Goal: Navigation & Orientation: Find specific page/section

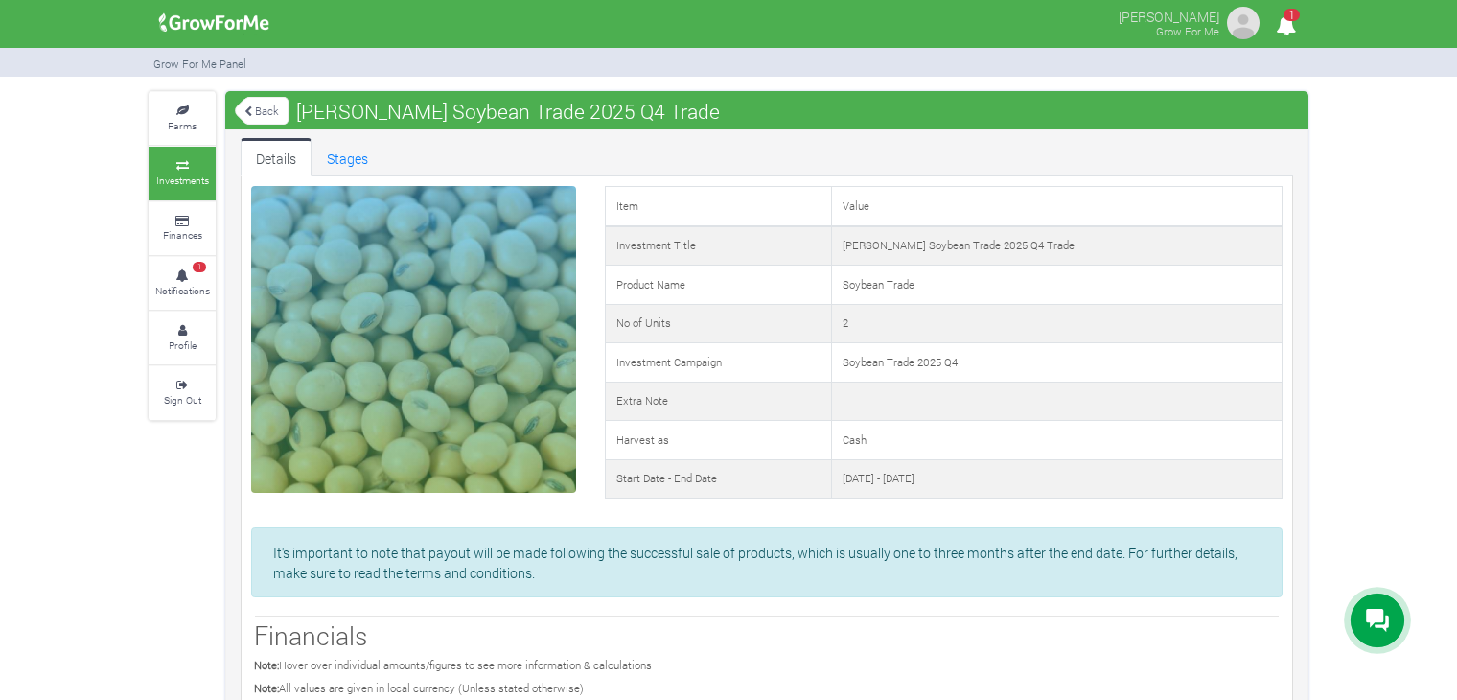
click at [268, 111] on link "Back" at bounding box center [262, 111] width 54 height 32
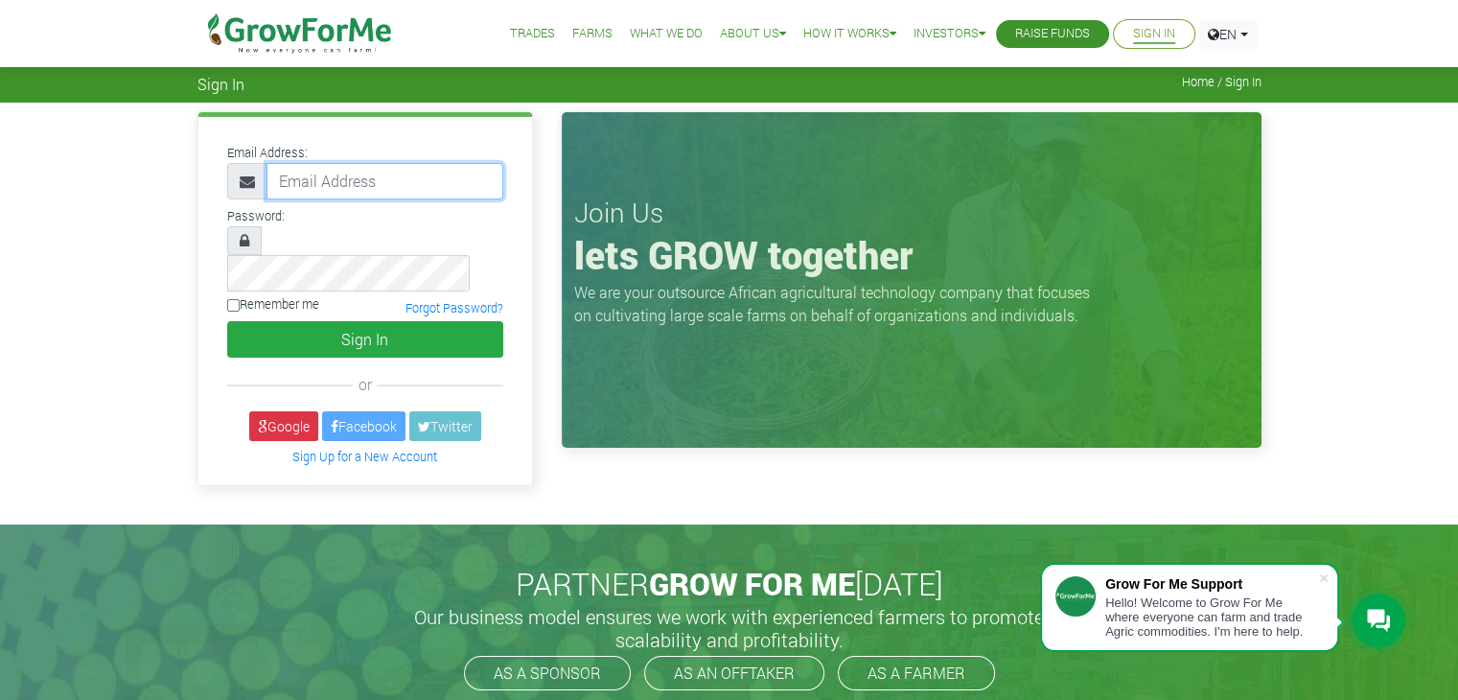
type input "233543712866@growforme.com"
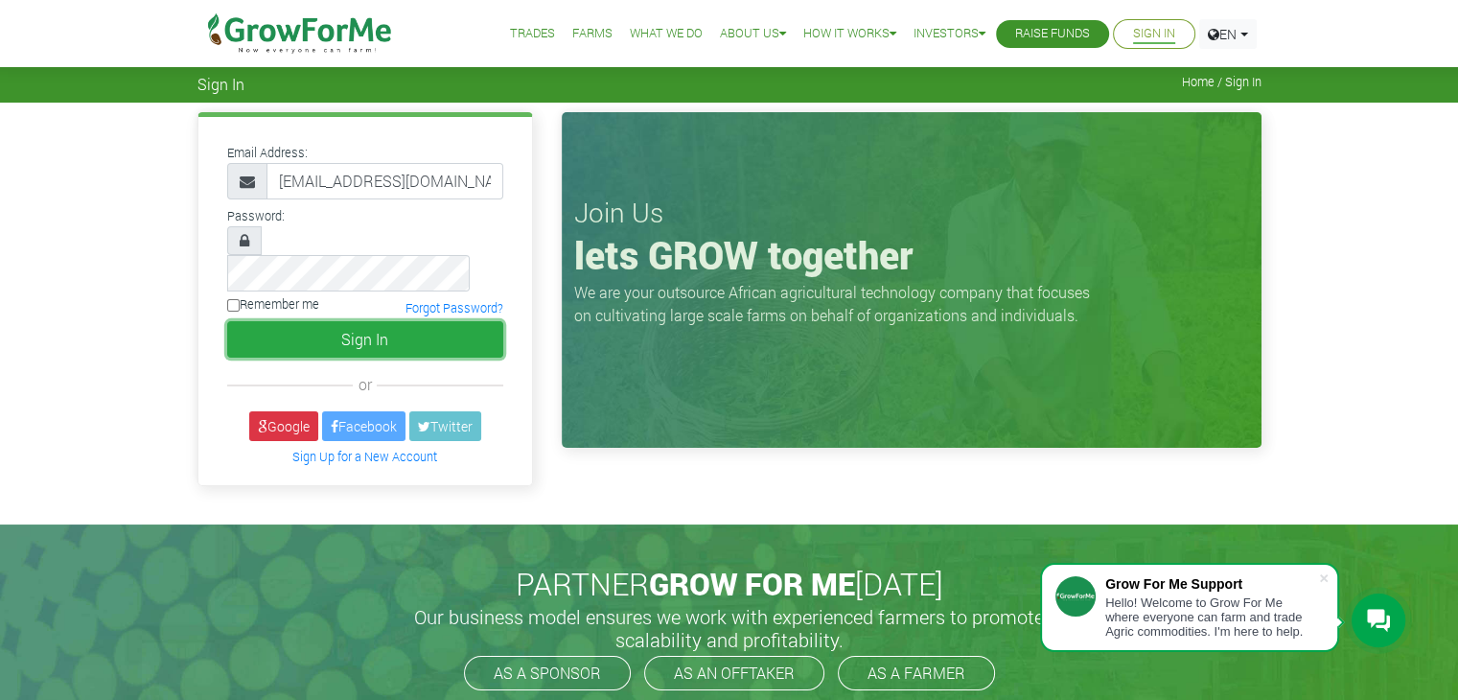
click at [395, 321] on button "Sign In" at bounding box center [365, 339] width 276 height 36
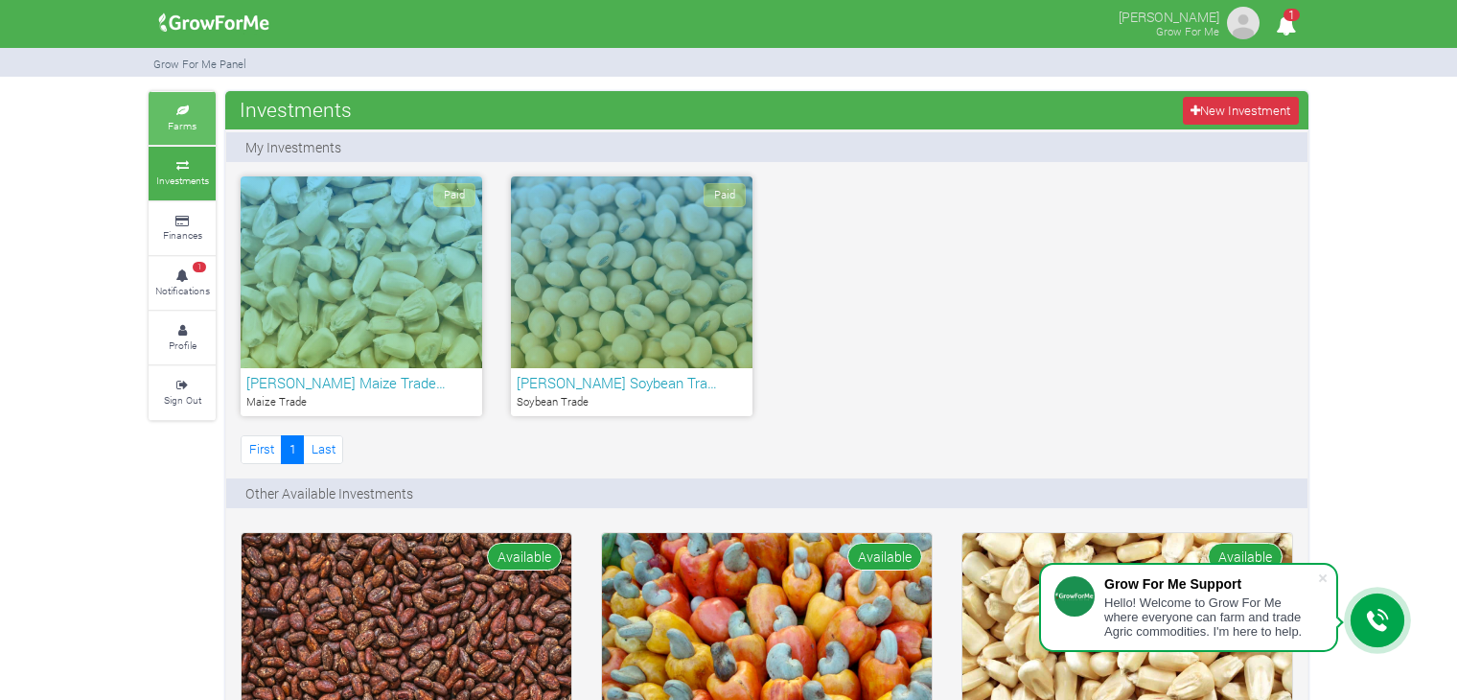
click at [180, 120] on small "Farms" at bounding box center [182, 125] width 29 height 13
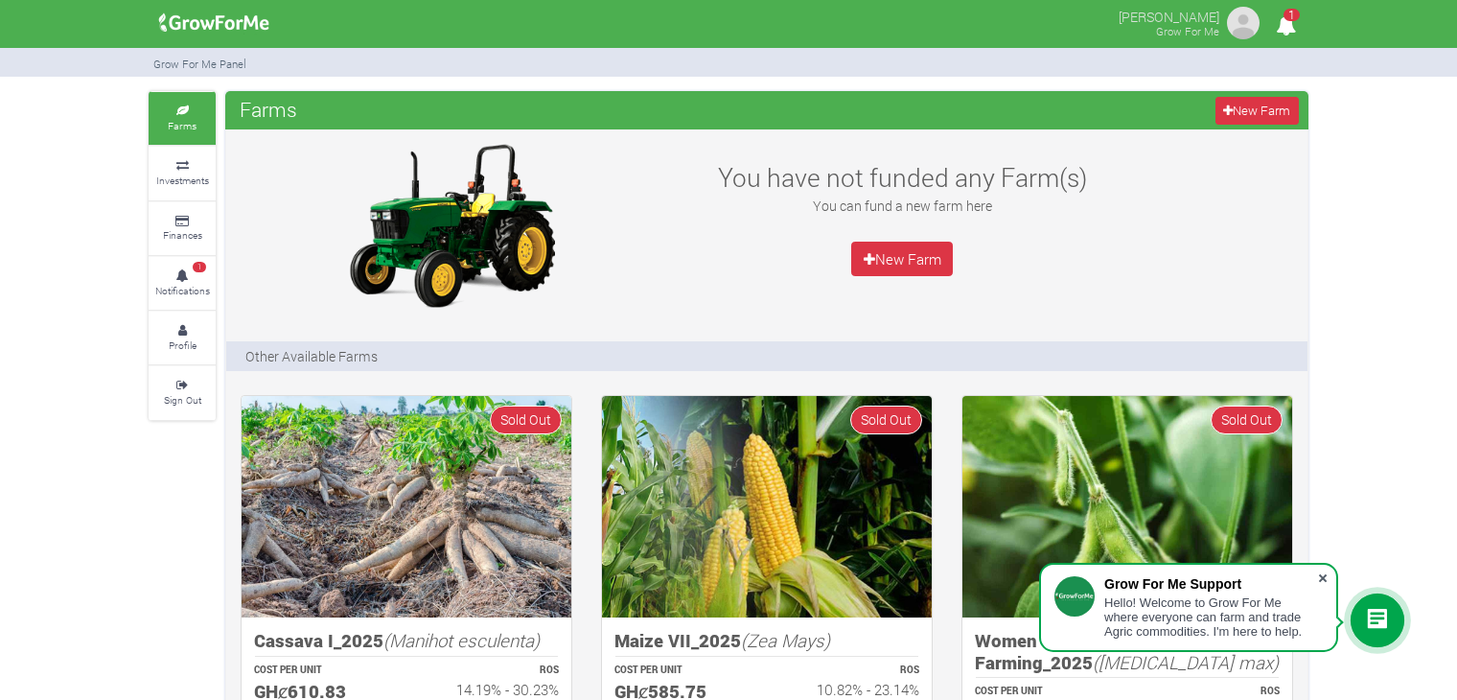
click at [1323, 578] on span at bounding box center [1322, 577] width 19 height 19
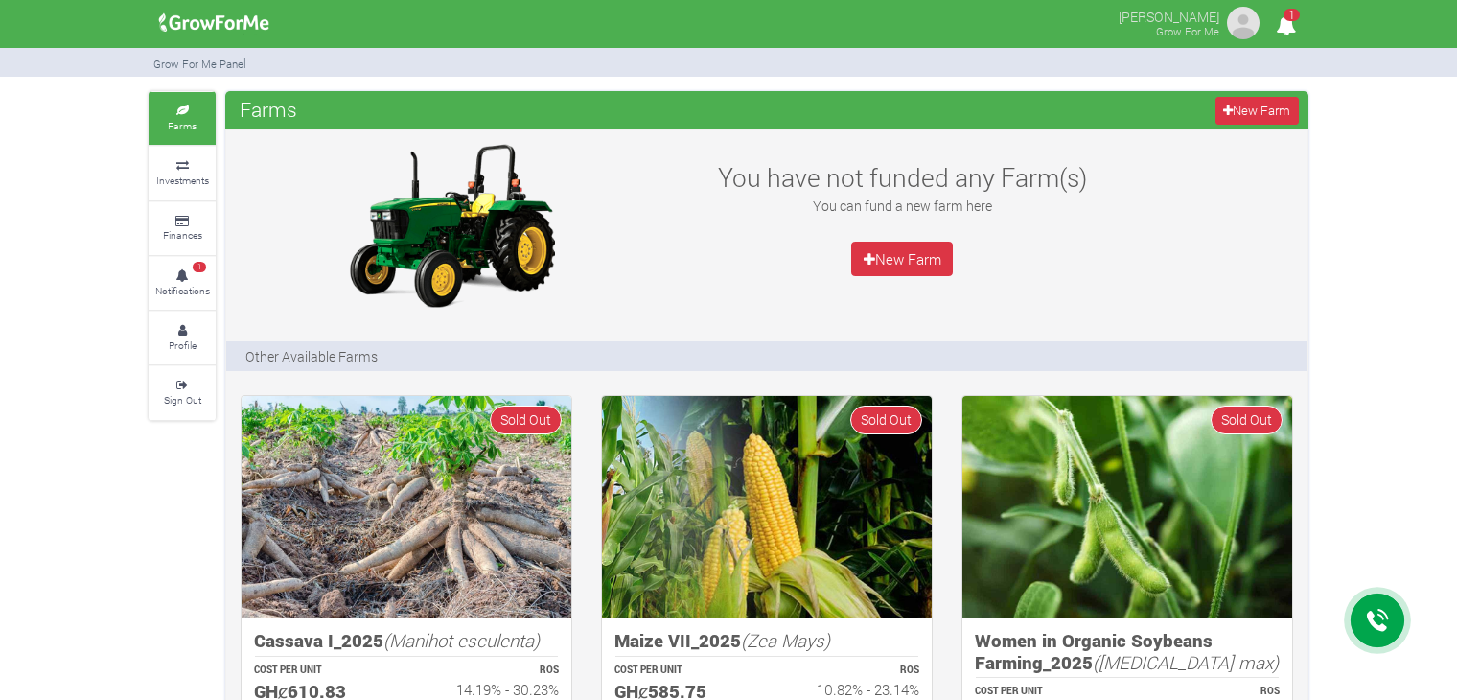
click at [1292, 18] on span "1" at bounding box center [1292, 15] width 16 height 12
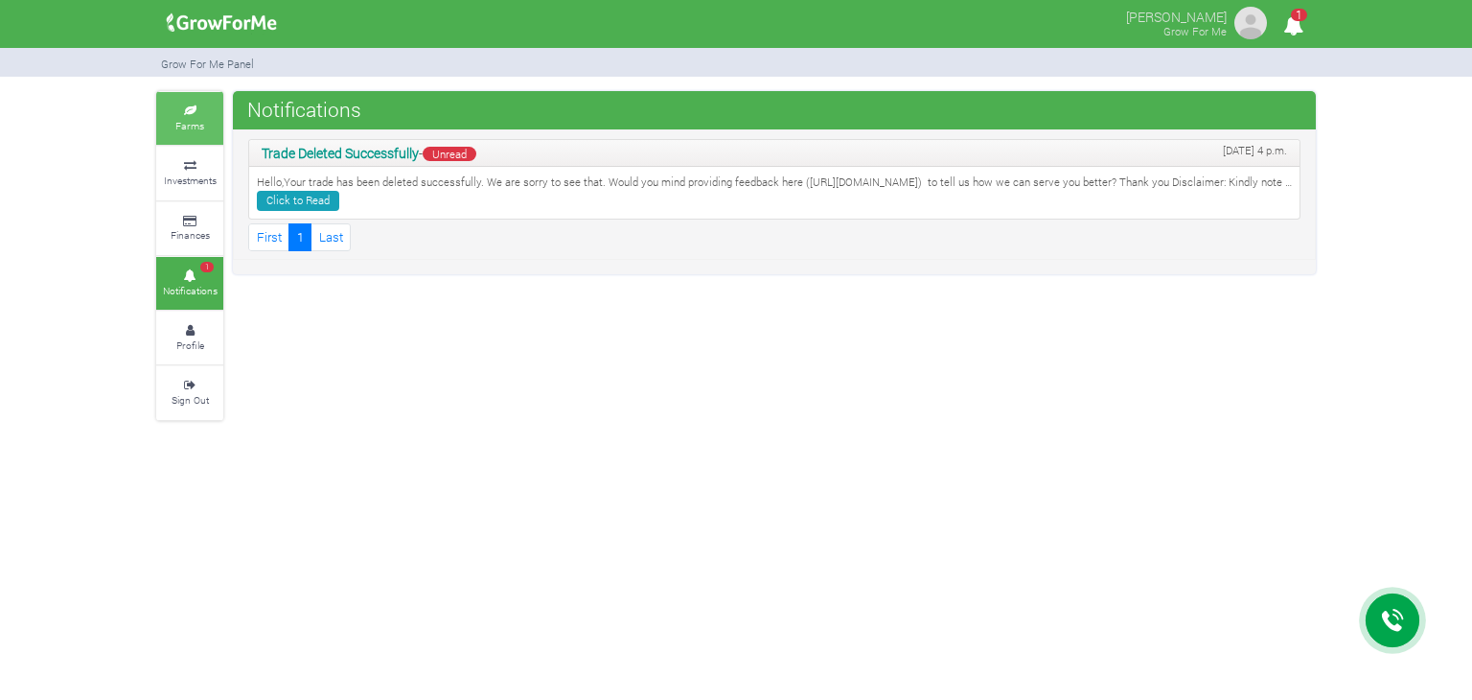
click at [202, 113] on icon at bounding box center [190, 111] width 58 height 10
